Goal: Task Accomplishment & Management: Complete application form

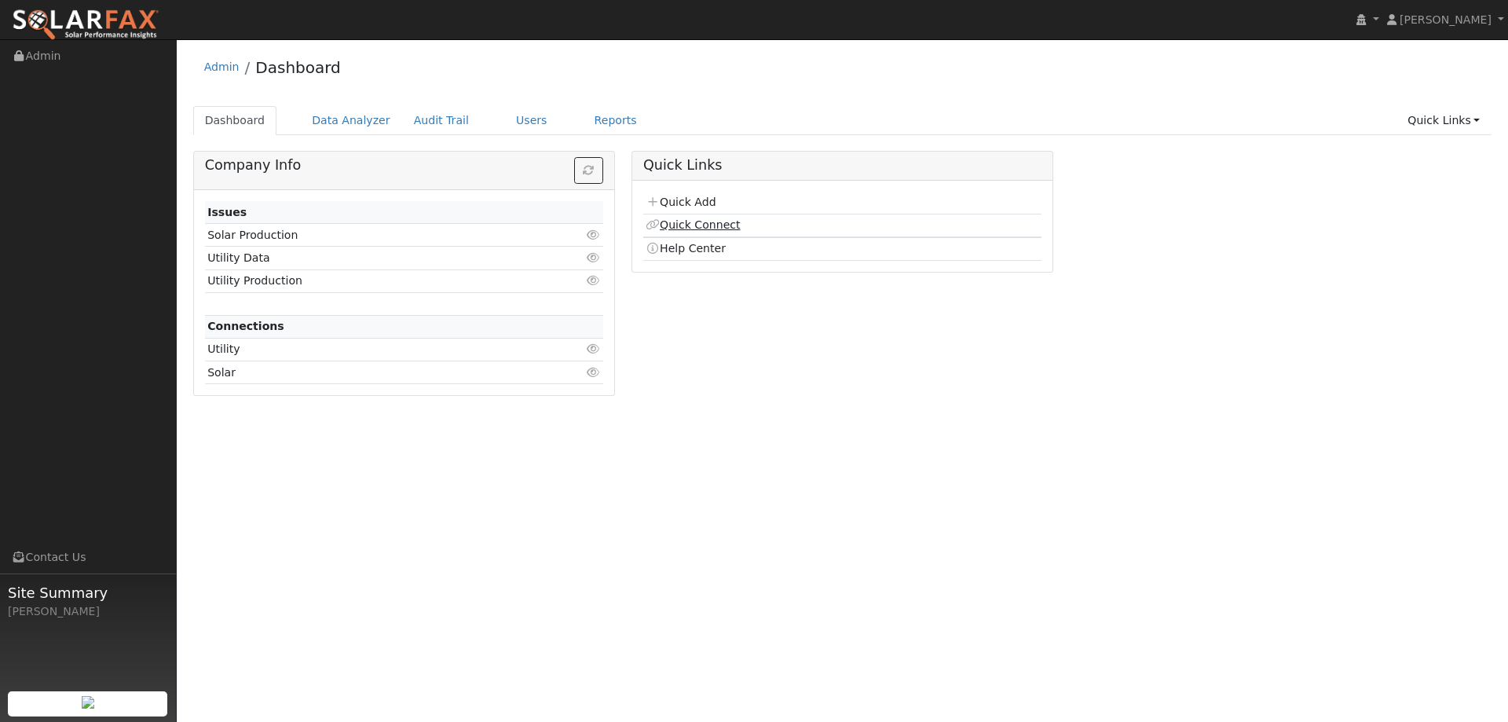
click at [669, 223] on link "Quick Connect" at bounding box center [693, 224] width 94 height 13
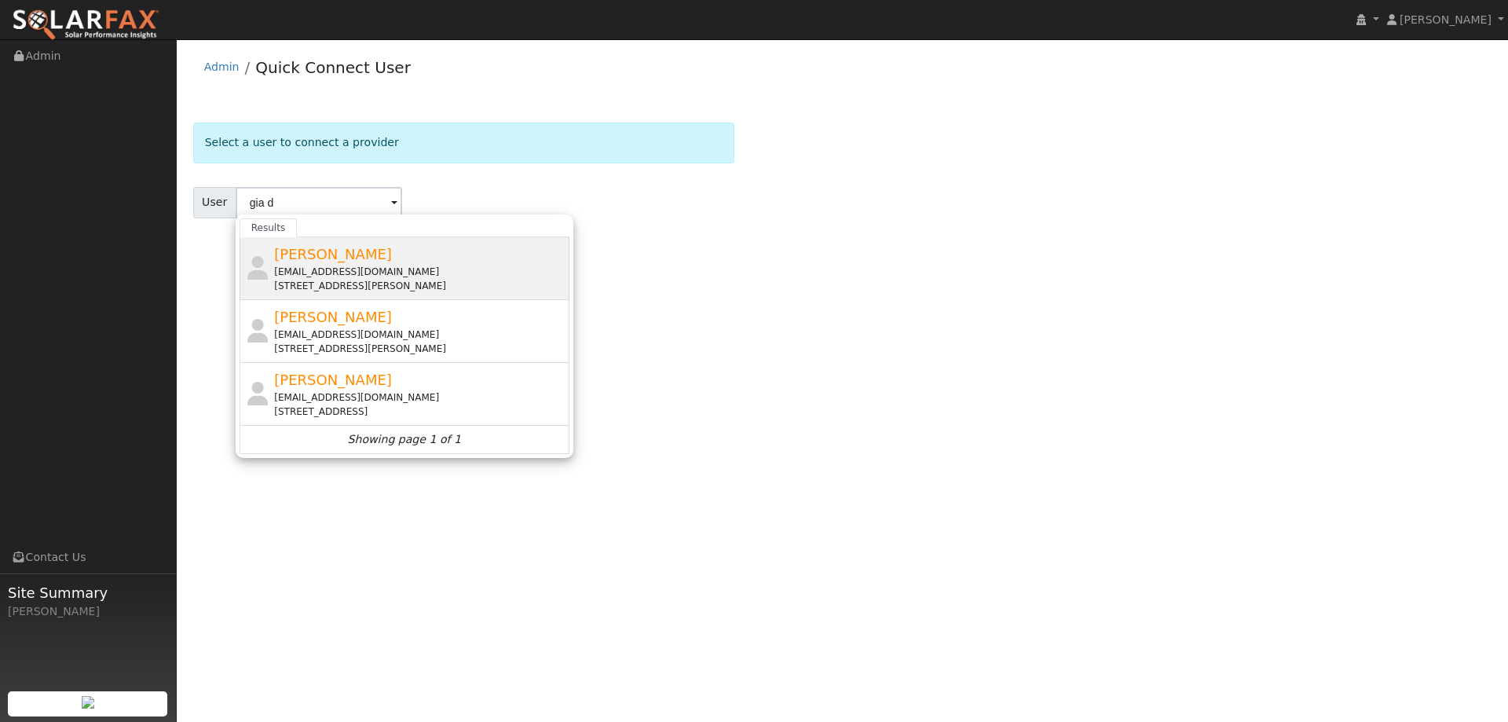
click at [525, 262] on div "Gia Desoto gvella@gmail.com 621 Ficus Way, Winters, CA 95694" at bounding box center [419, 267] width 291 height 49
type input "Gia Desoto"
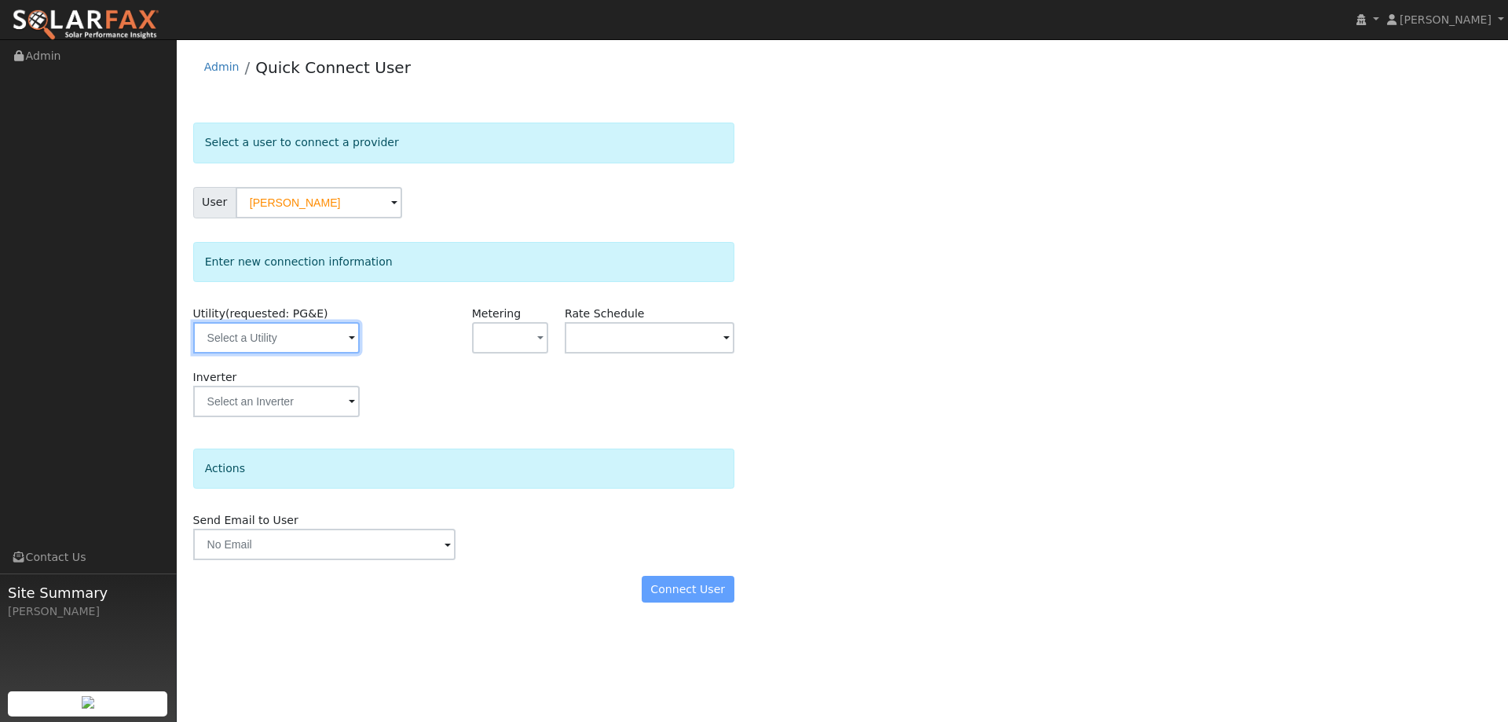
click at [341, 339] on input "text" at bounding box center [276, 337] width 167 height 31
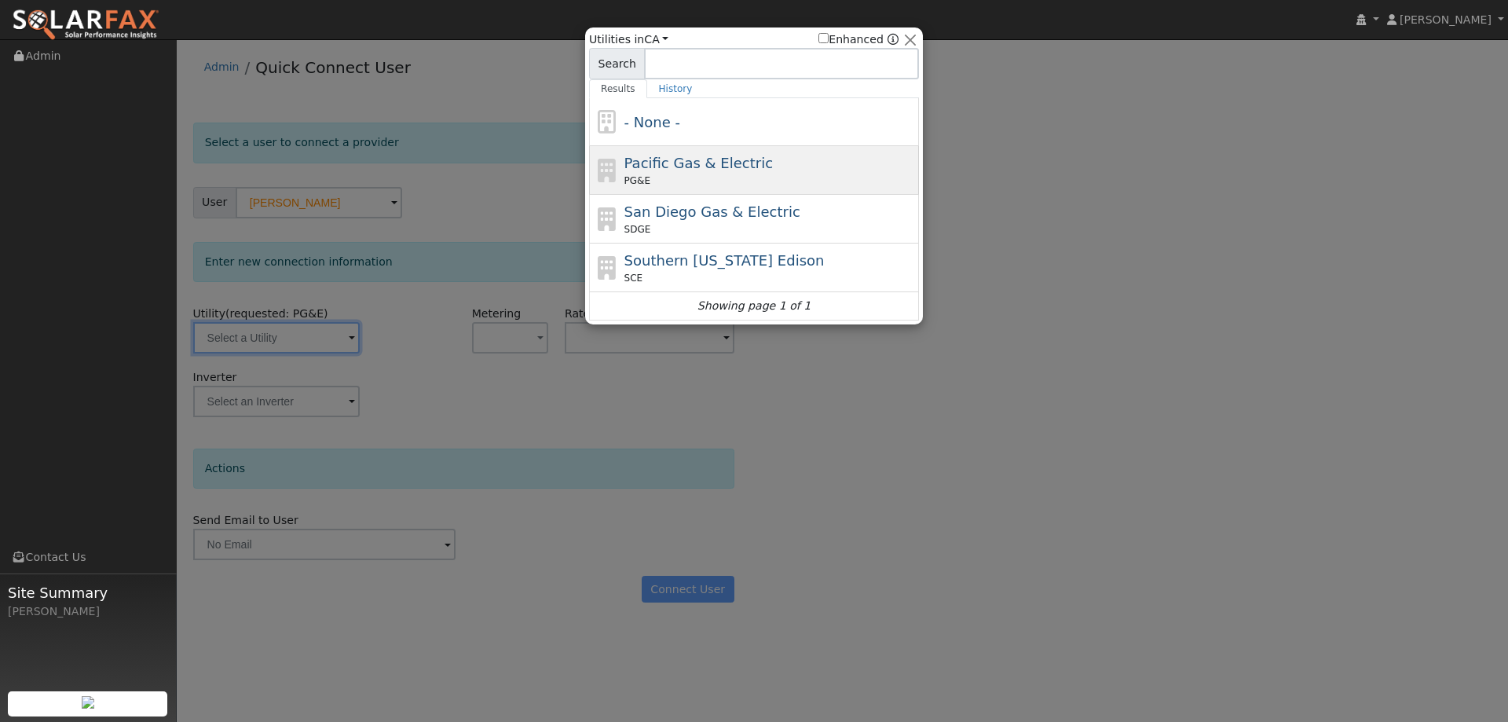
click at [737, 155] on span "Pacific Gas & Electric" at bounding box center [698, 163] width 148 height 16
type input "PG&E"
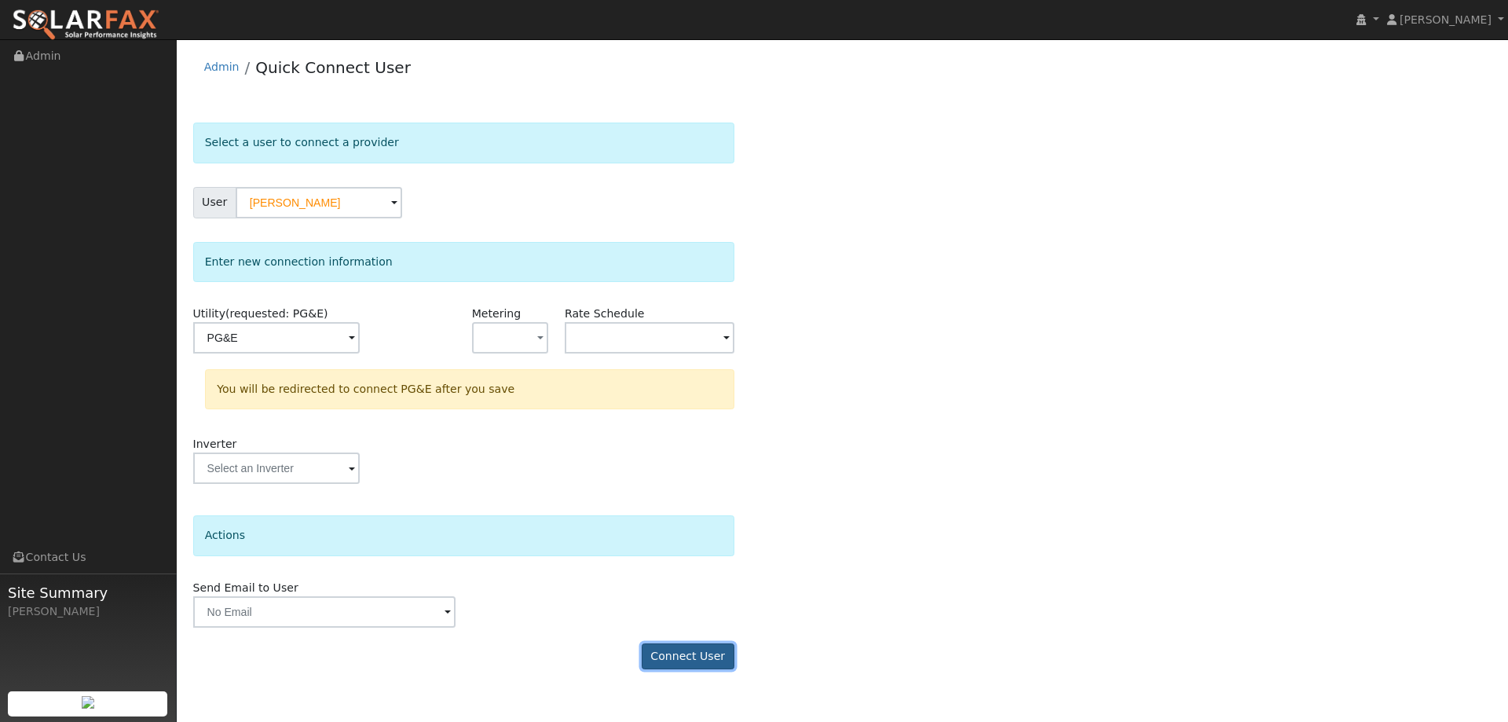
click at [715, 650] on button "Connect User" at bounding box center [688, 656] width 93 height 27
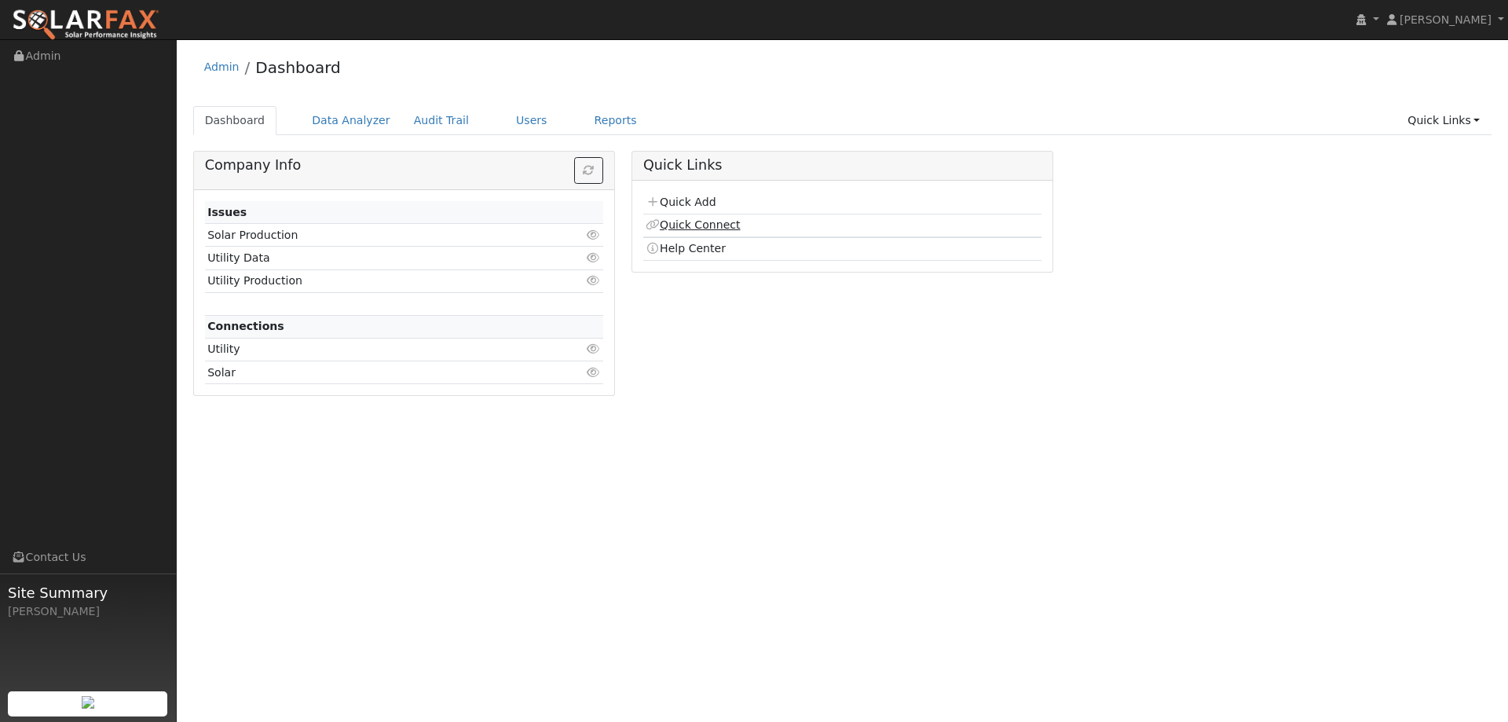
click at [715, 219] on link "Quick Connect" at bounding box center [693, 224] width 94 height 13
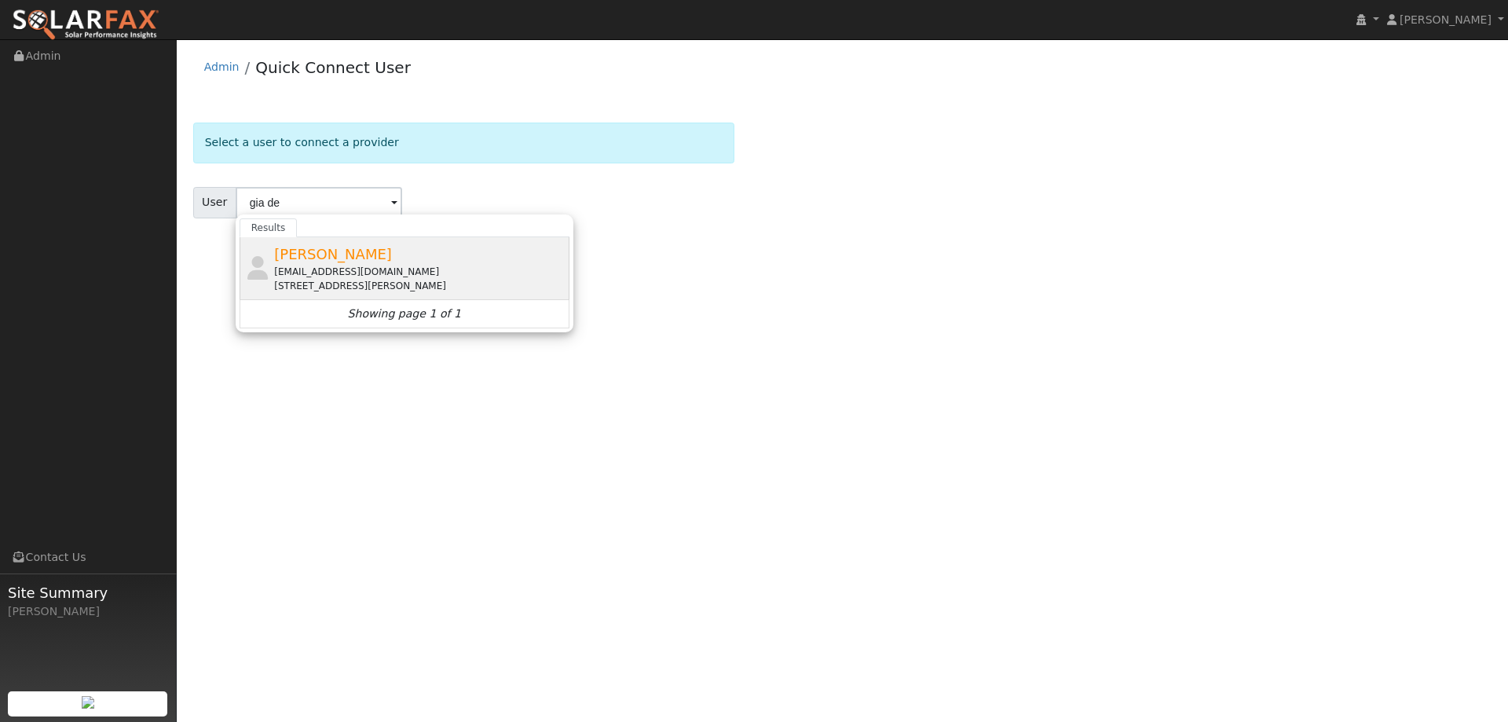
click at [491, 259] on div "Gia Desoto gvella@gmail.com 621 Ficus Way, Winters, CA 95694" at bounding box center [419, 267] width 291 height 49
type input "Gia Desoto"
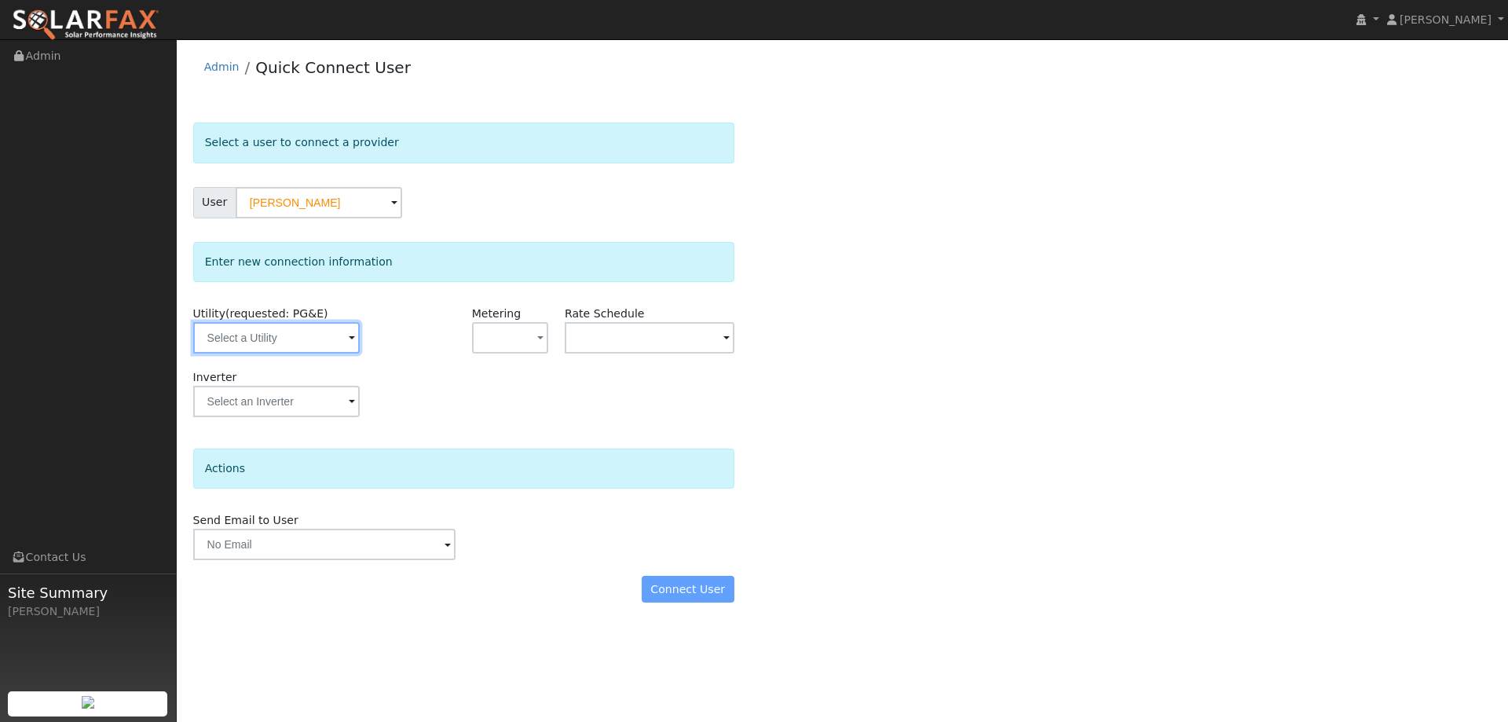
click at [323, 337] on input "text" at bounding box center [276, 337] width 167 height 31
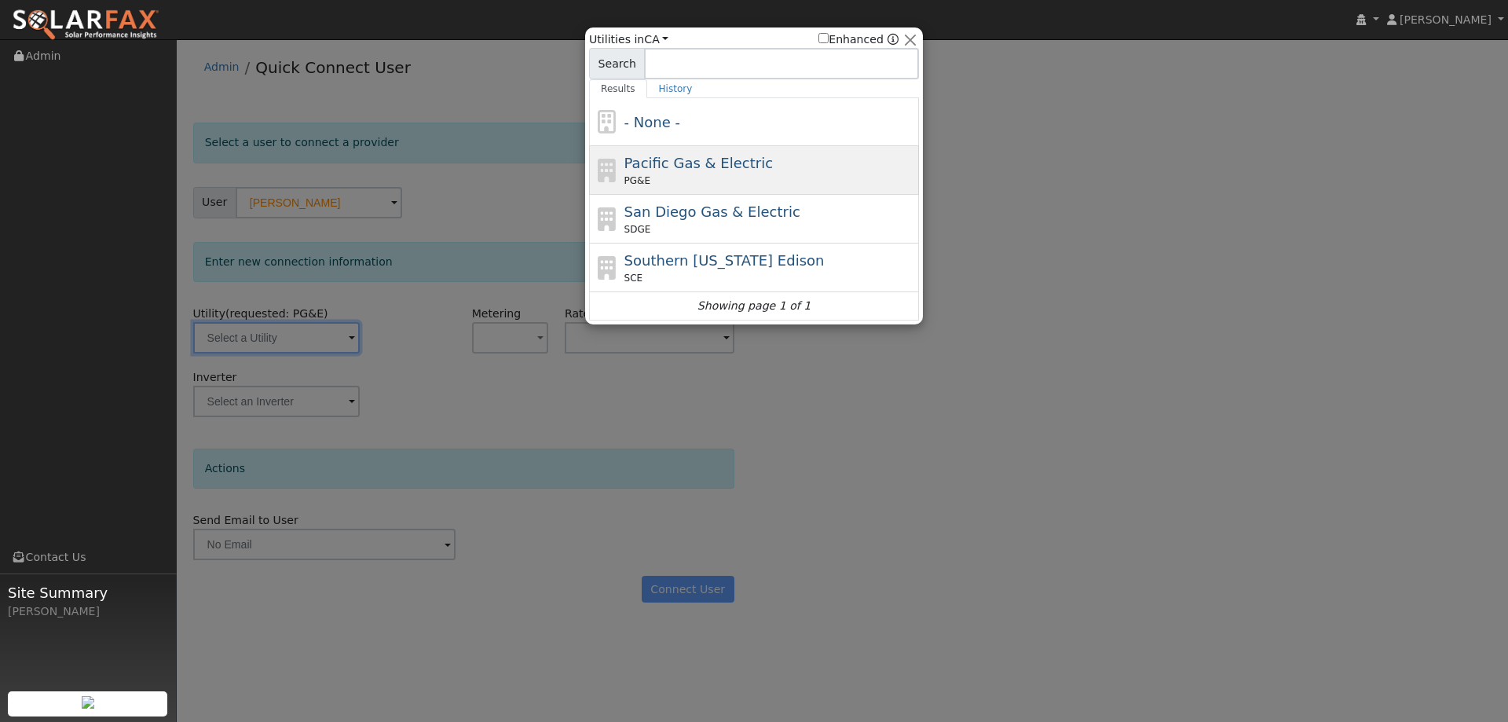
click at [664, 165] on span "Pacific Gas & Electric" at bounding box center [698, 163] width 148 height 16
type input "PG&E"
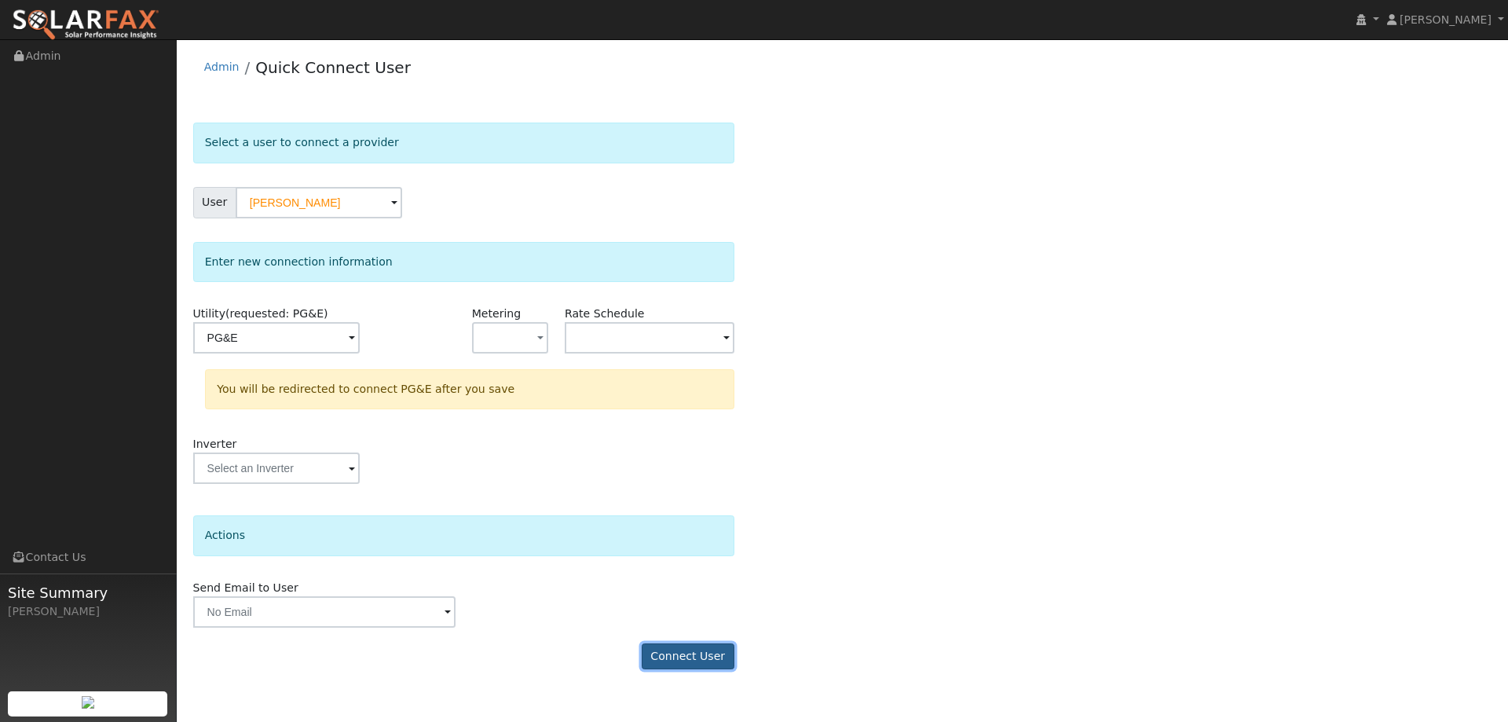
click at [730, 660] on button "Connect User" at bounding box center [688, 656] width 93 height 27
